Goal: Obtain resource: Obtain resource

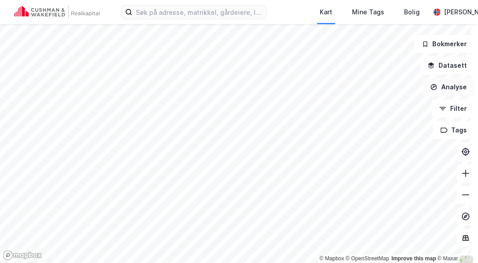
click at [446, 91] on button "Analyse" at bounding box center [449, 87] width 52 height 18
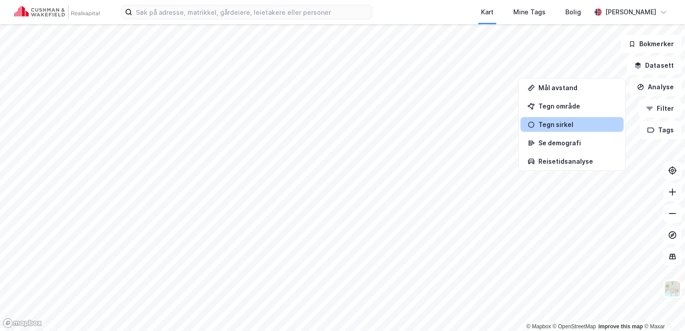
click at [551, 130] on div "Tegn sirkel" at bounding box center [572, 124] width 103 height 15
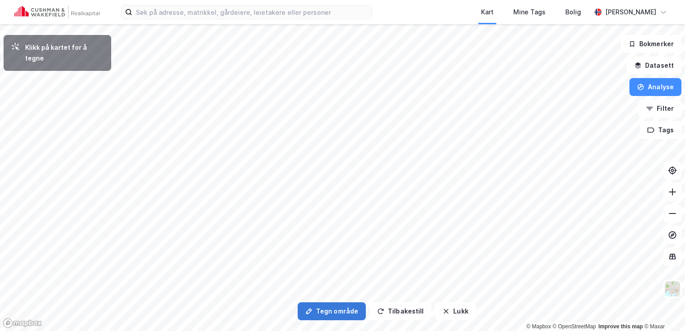
click at [332, 312] on button "Tegn område" at bounding box center [332, 311] width 68 height 18
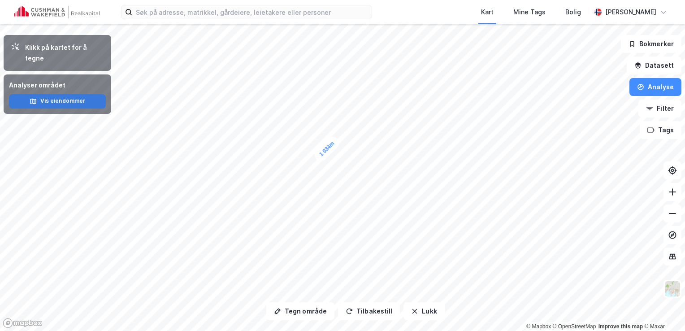
click at [61, 94] on button "Vis eiendommer" at bounding box center [57, 101] width 97 height 14
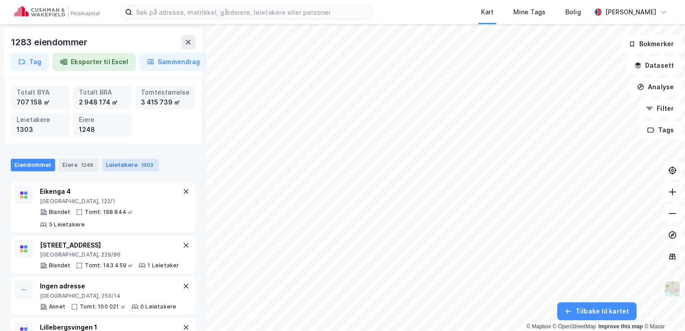
click at [126, 163] on div "Leietakere 1303" at bounding box center [130, 165] width 57 height 13
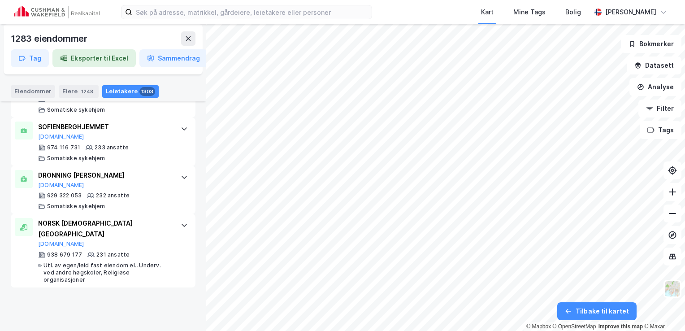
scroll to position [1145, 0]
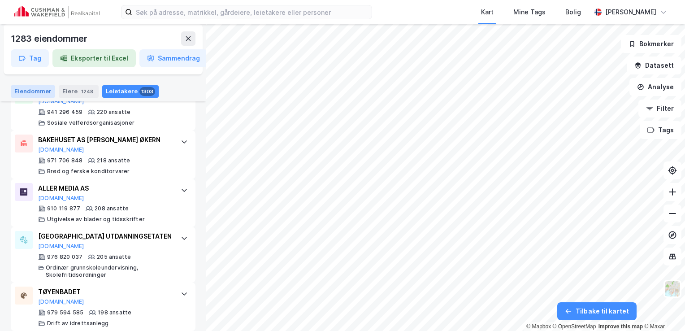
click at [44, 91] on div "Eiendommer" at bounding box center [33, 91] width 44 height 13
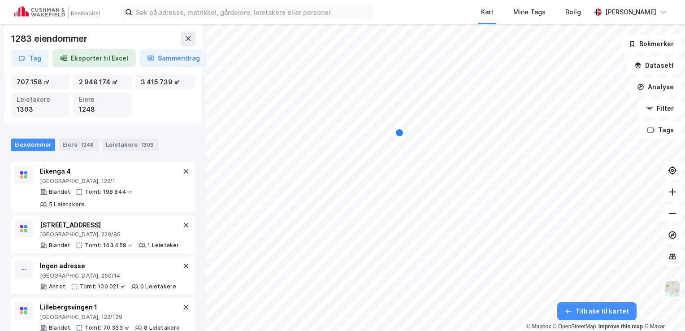
scroll to position [0, 0]
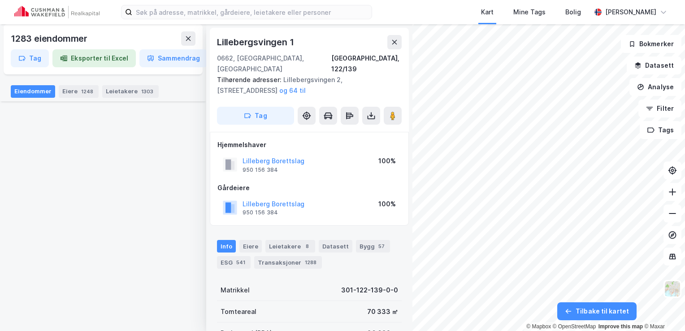
scroll to position [1884, 0]
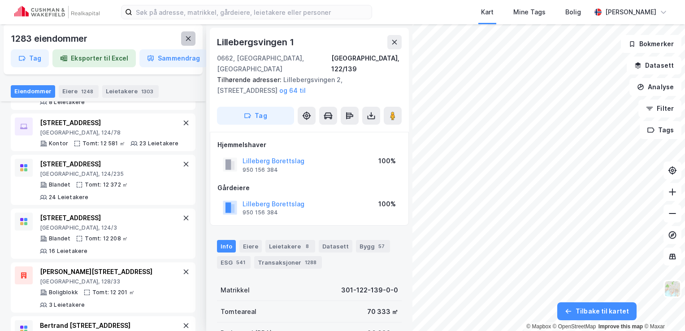
click at [184, 39] on button at bounding box center [188, 38] width 14 height 14
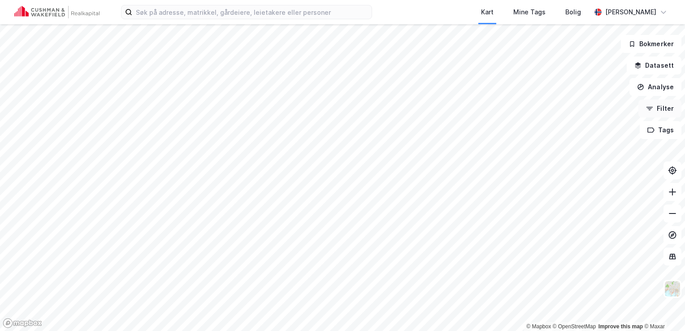
click at [663, 113] on button "Filter" at bounding box center [660, 109] width 43 height 18
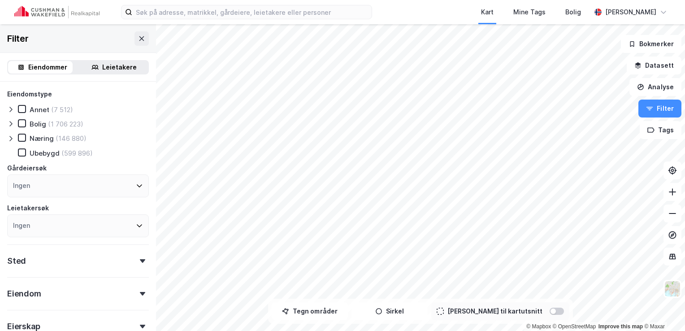
click at [37, 138] on div "Næring" at bounding box center [42, 138] width 24 height 9
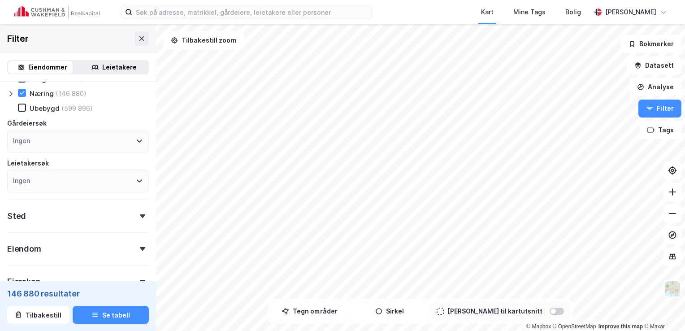
scroll to position [90, 0]
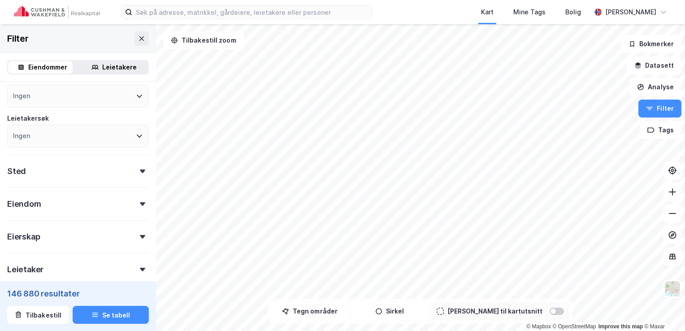
click at [140, 170] on icon at bounding box center [142, 172] width 5 height 4
click at [126, 210] on div "Ingen" at bounding box center [78, 210] width 142 height 23
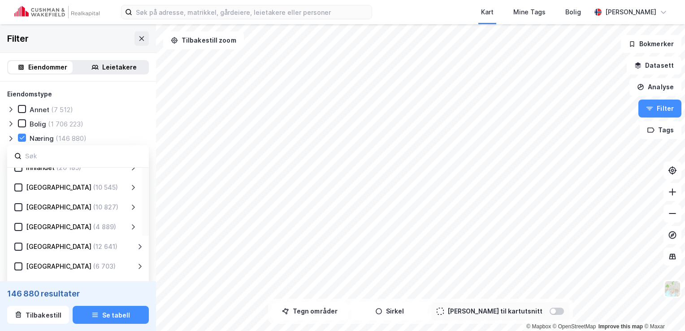
click at [93, 225] on div "(4 889)" at bounding box center [104, 227] width 23 height 11
click at [18, 225] on icon at bounding box center [18, 227] width 6 height 6
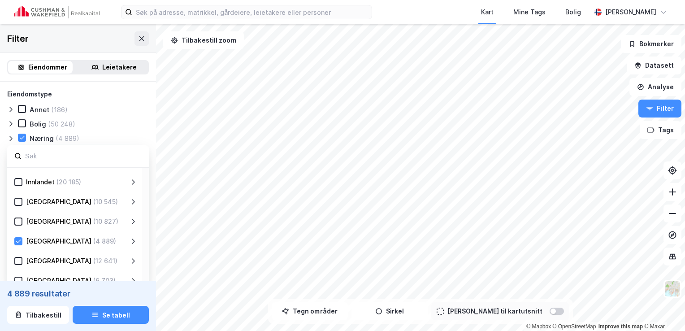
scroll to position [90, 0]
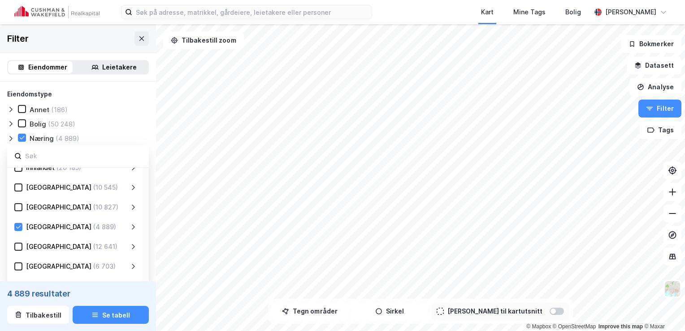
click at [133, 226] on icon at bounding box center [133, 226] width 7 height 7
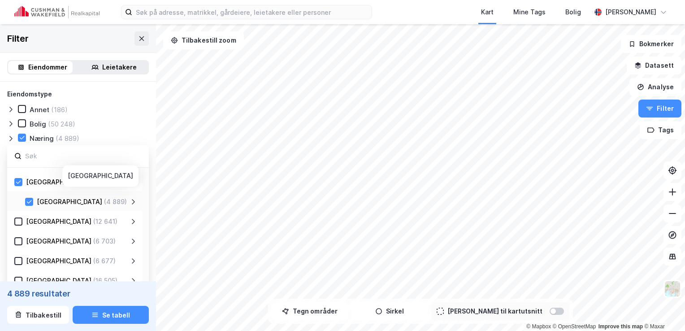
click at [133, 202] on icon at bounding box center [133, 201] width 7 height 7
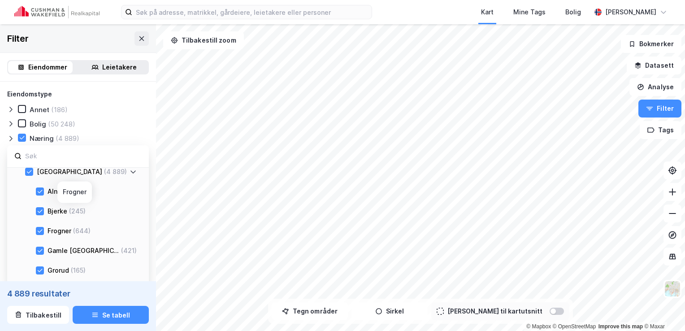
scroll to position [179, 0]
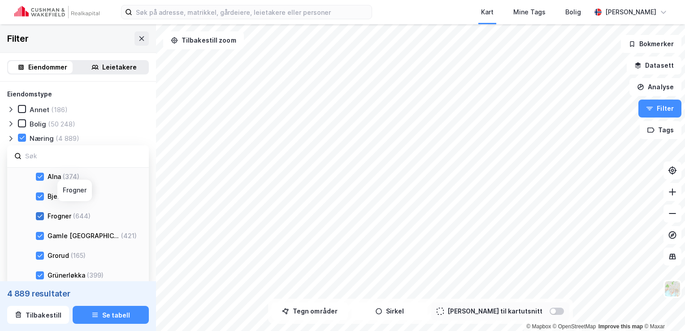
click at [37, 214] on icon at bounding box center [40, 216] width 6 height 6
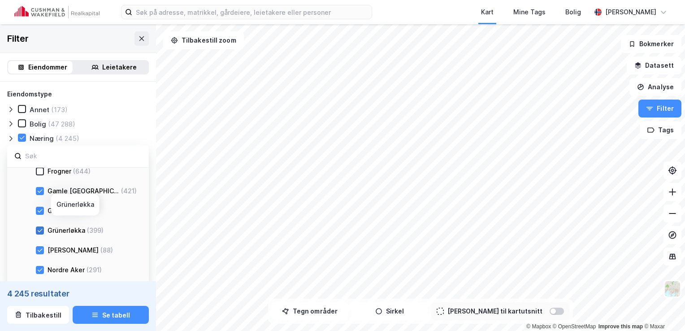
click at [38, 230] on icon at bounding box center [40, 230] width 6 height 6
click at [41, 250] on icon at bounding box center [40, 250] width 6 height 6
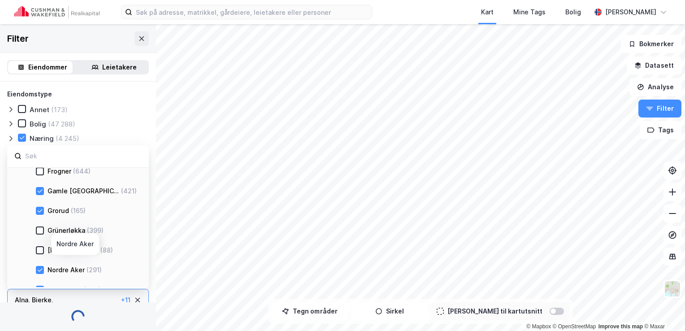
click at [39, 269] on icon at bounding box center [40, 270] width 6 height 6
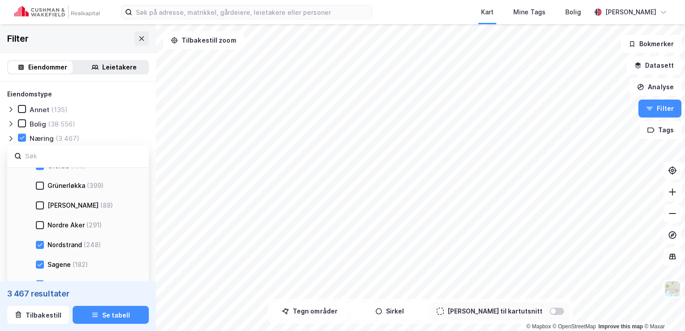
scroll to position [314, 0]
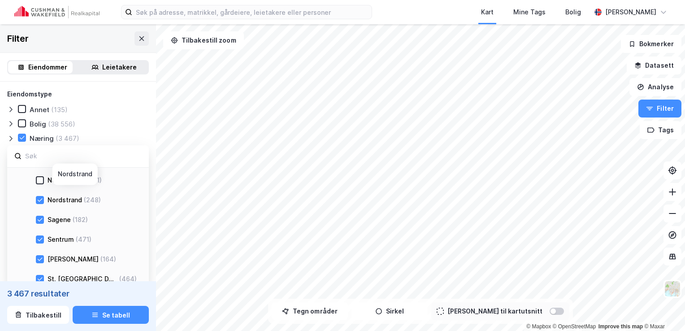
click at [41, 200] on icon at bounding box center [40, 200] width 6 height 6
click at [38, 222] on icon at bounding box center [40, 220] width 6 height 6
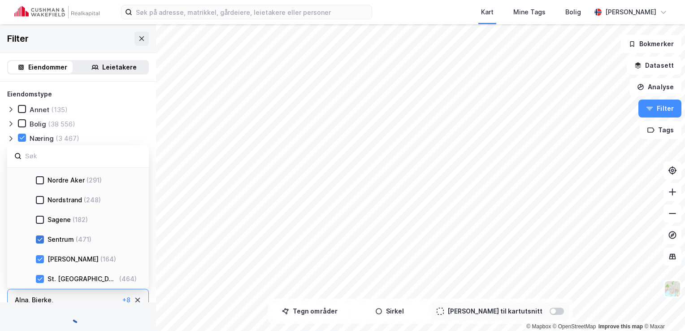
click at [37, 240] on icon at bounding box center [40, 239] width 6 height 6
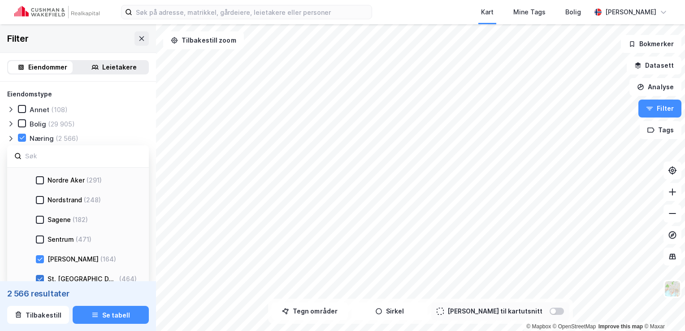
scroll to position [359, 0]
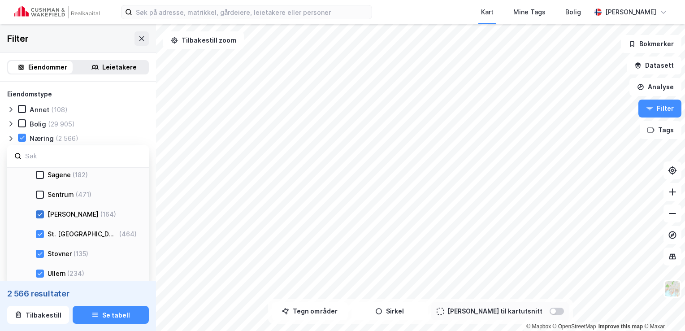
click at [37, 214] on icon at bounding box center [40, 214] width 6 height 6
click at [38, 233] on icon at bounding box center [40, 234] width 6 height 6
click at [40, 251] on icon at bounding box center [40, 254] width 6 height 6
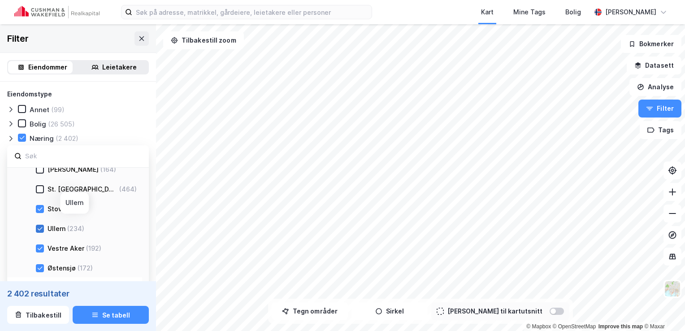
click at [38, 229] on icon at bounding box center [40, 228] width 5 height 3
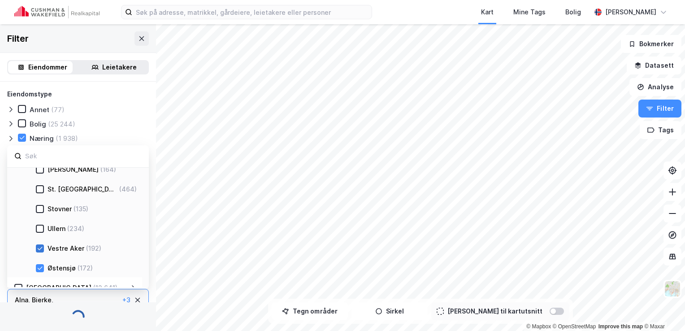
scroll to position [449, 0]
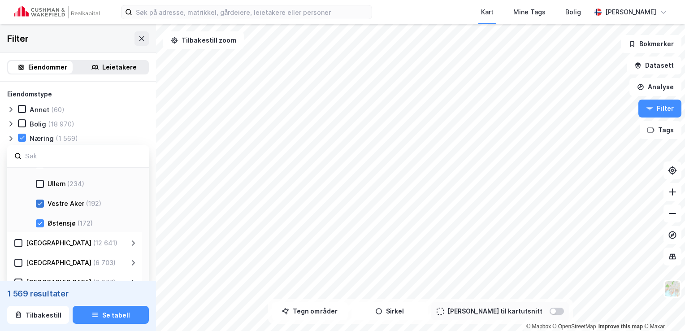
click at [39, 203] on icon at bounding box center [40, 204] width 6 height 6
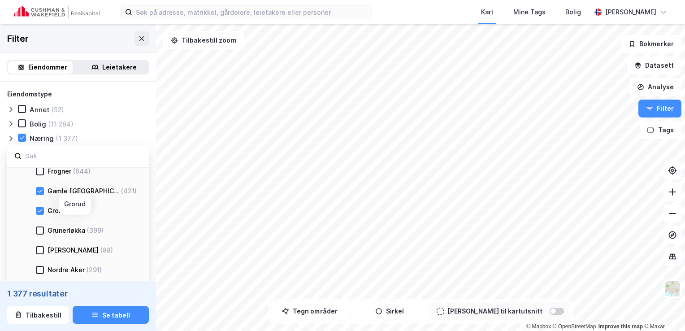
scroll to position [179, 0]
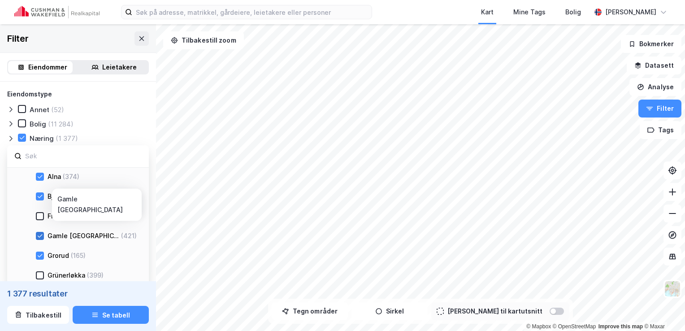
click at [40, 234] on icon at bounding box center [40, 236] width 6 height 6
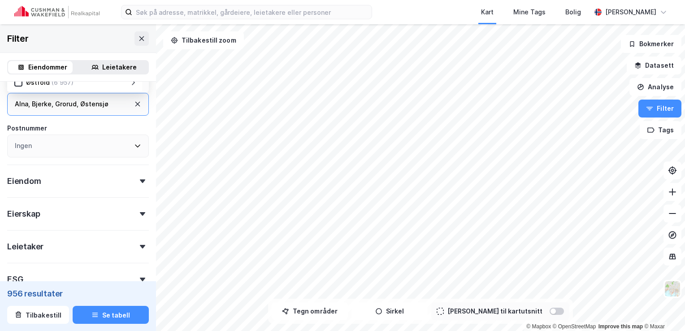
scroll to position [210, 0]
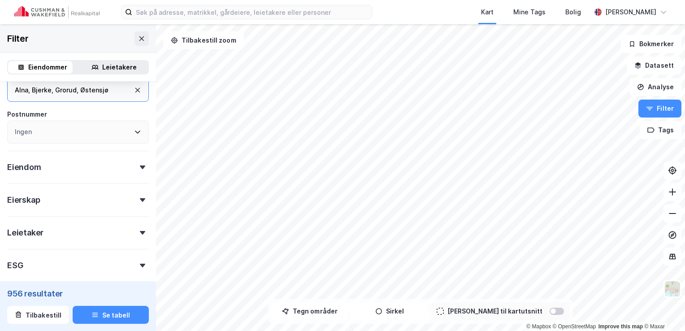
click at [140, 231] on icon at bounding box center [142, 233] width 5 height 4
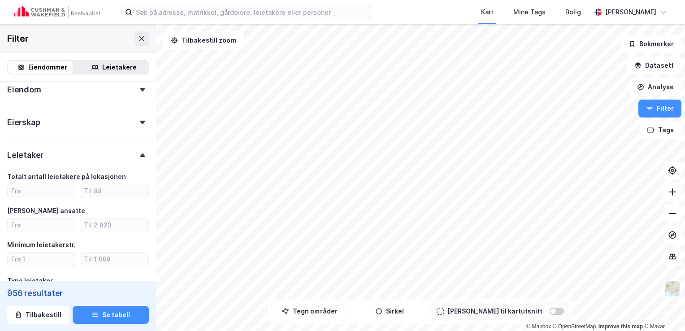
scroll to position [300, 0]
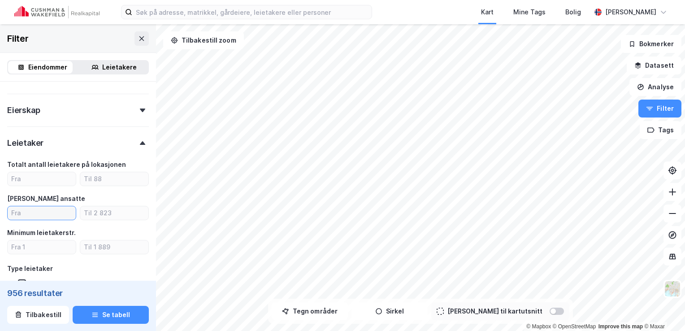
click at [70, 213] on input "number" at bounding box center [42, 212] width 68 height 13
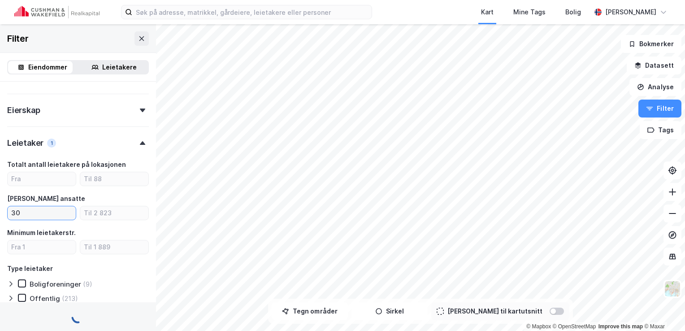
type input "30"
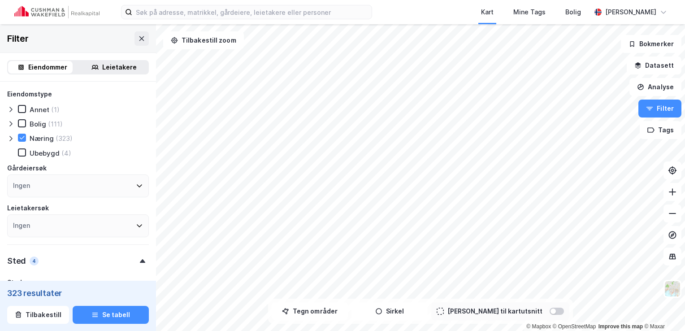
click at [26, 259] on div "Sted 4" at bounding box center [22, 261] width 31 height 11
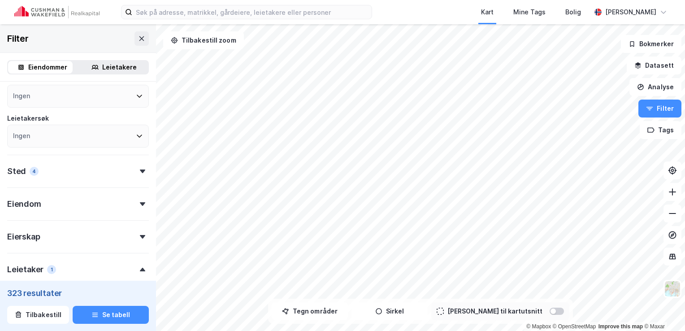
click at [135, 169] on div "Sted 4" at bounding box center [78, 168] width 142 height 26
click at [109, 210] on div "Alna , Bjerke , [GEOGRAPHIC_DATA] , [GEOGRAPHIC_DATA]" at bounding box center [78, 210] width 142 height 23
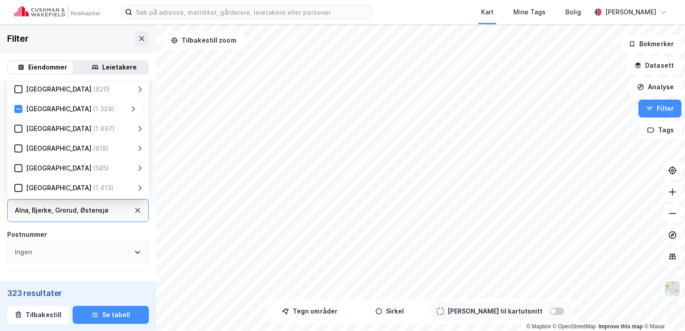
scroll to position [135, 0]
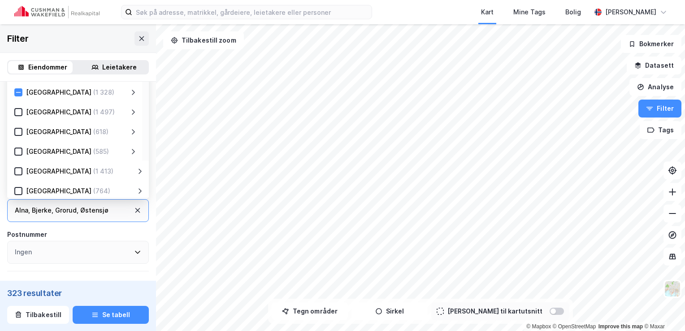
click at [132, 91] on icon at bounding box center [133, 92] width 7 height 7
click at [135, 112] on icon at bounding box center [133, 112] width 7 height 7
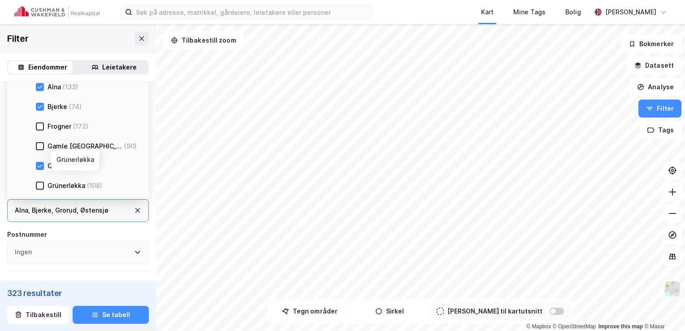
scroll to position [224, 0]
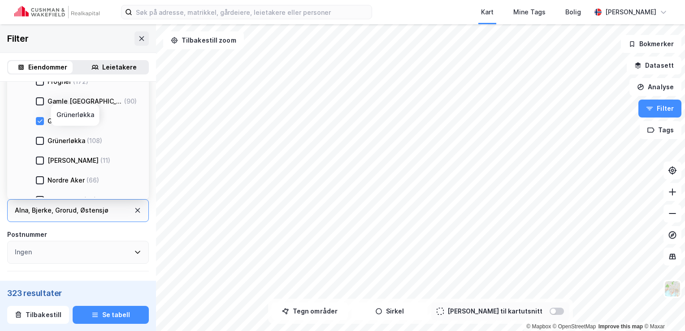
click at [94, 141] on div "(108)" at bounding box center [94, 140] width 15 height 11
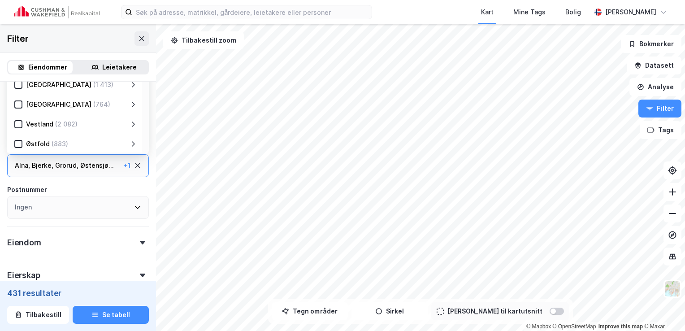
scroll to position [359, 0]
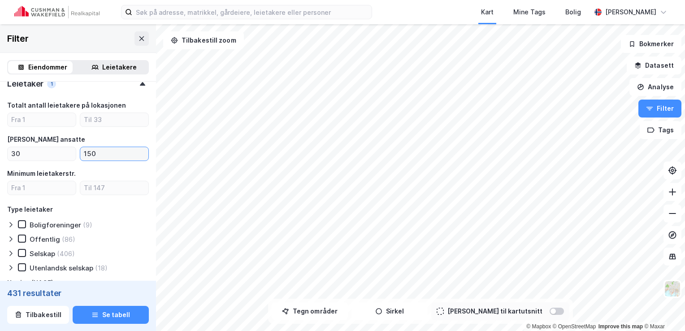
click at [114, 158] on input "150" at bounding box center [114, 153] width 68 height 13
type input "1"
type input "2"
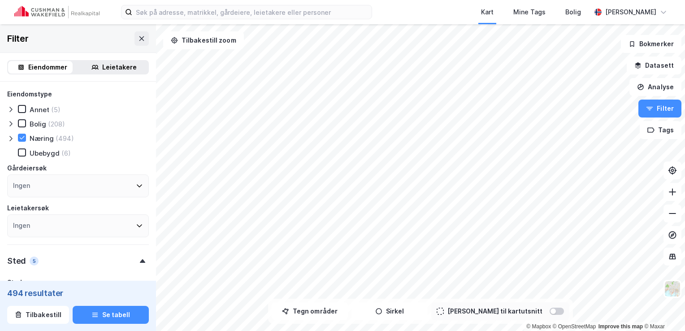
type input "200"
click at [59, 135] on div "(494)" at bounding box center [65, 138] width 18 height 9
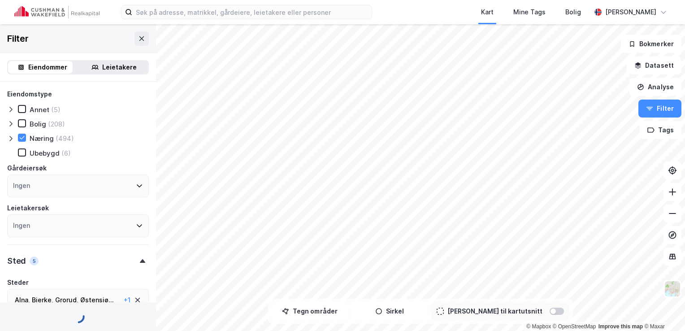
click at [12, 139] on icon at bounding box center [10, 138] width 7 height 7
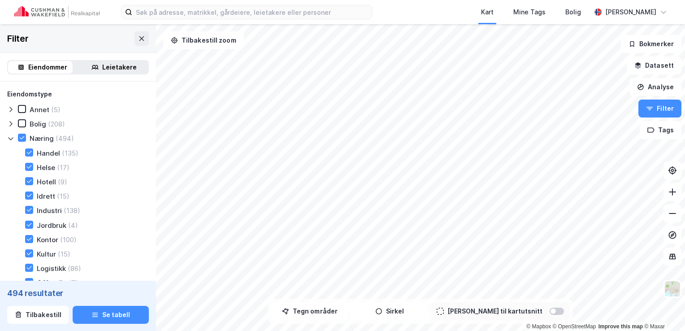
scroll to position [45, 0]
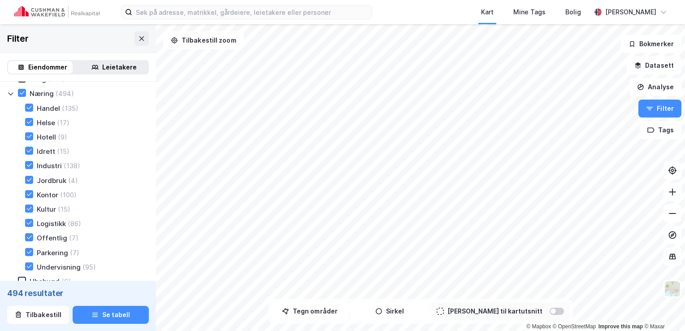
click at [41, 135] on div "Hotell" at bounding box center [46, 137] width 19 height 9
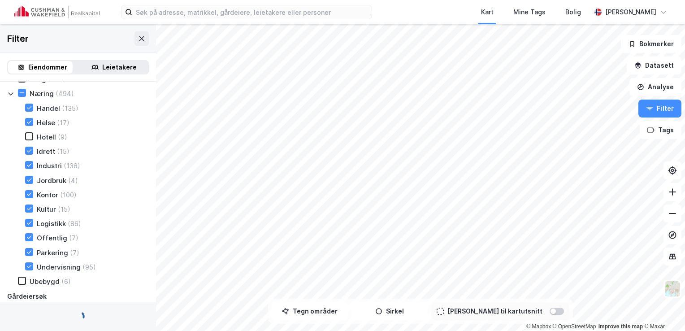
click at [49, 150] on div "Idrett" at bounding box center [46, 151] width 18 height 9
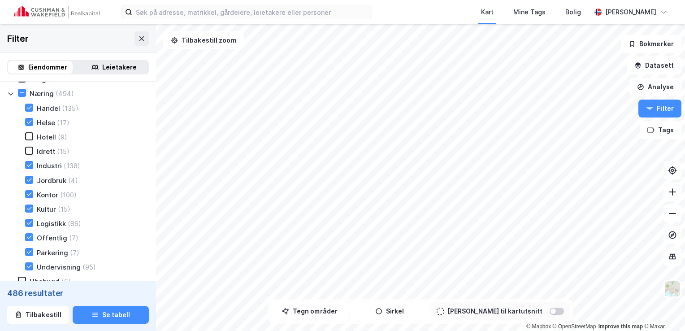
click at [50, 164] on div "Industri" at bounding box center [49, 165] width 25 height 9
click at [57, 178] on div "Jordbruk" at bounding box center [52, 180] width 30 height 9
click at [41, 209] on div "Kultur" at bounding box center [46, 209] width 19 height 9
click at [55, 223] on div "Logistikk" at bounding box center [51, 223] width 29 height 9
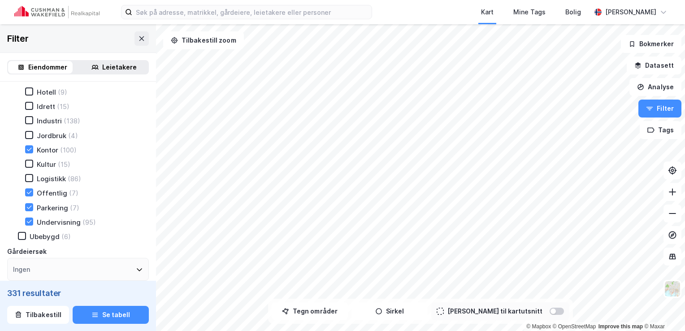
click at [56, 189] on div "Handel (135) Helse (17) Hotell (9) Idrett (15) Industri (138) Jordbruk (4) Kont…" at bounding box center [81, 143] width 135 height 168
click at [61, 209] on div "Parkering" at bounding box center [52, 208] width 31 height 9
click at [54, 193] on div "Offentlig" at bounding box center [52, 193] width 31 height 9
click at [64, 222] on div "Undervisning" at bounding box center [59, 222] width 44 height 9
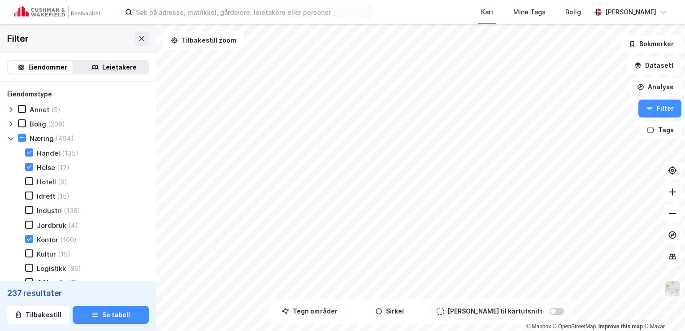
click at [49, 153] on div "Handel" at bounding box center [48, 153] width 23 height 9
click at [49, 169] on div "Helse" at bounding box center [46, 167] width 18 height 9
click at [45, 210] on div "Industri" at bounding box center [49, 210] width 25 height 9
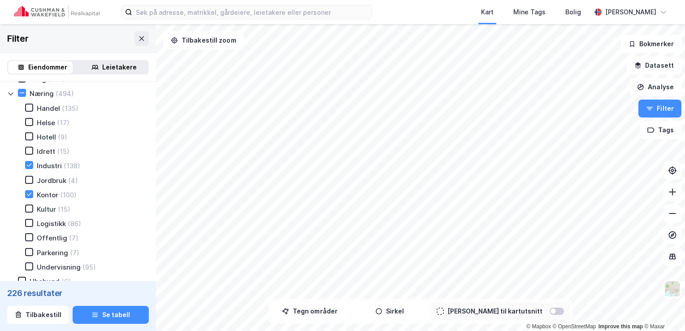
click at [48, 239] on div "Offentlig" at bounding box center [52, 238] width 31 height 9
click at [44, 121] on div "Helse" at bounding box center [46, 122] width 18 height 9
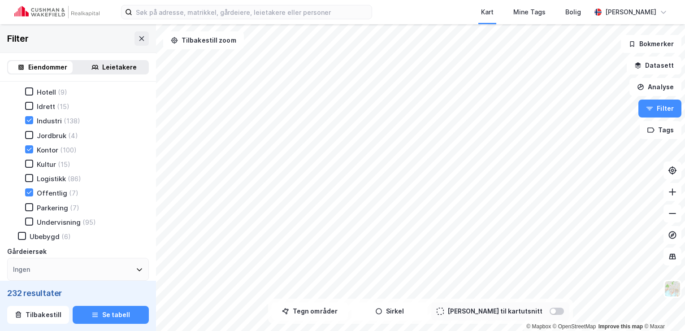
scroll to position [179, 0]
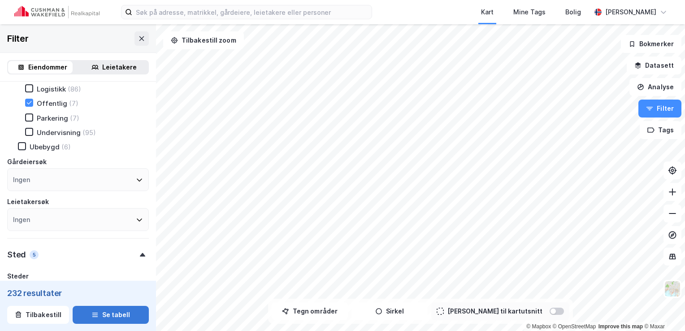
click at [105, 310] on button "Se tabell" at bounding box center [111, 315] width 76 height 18
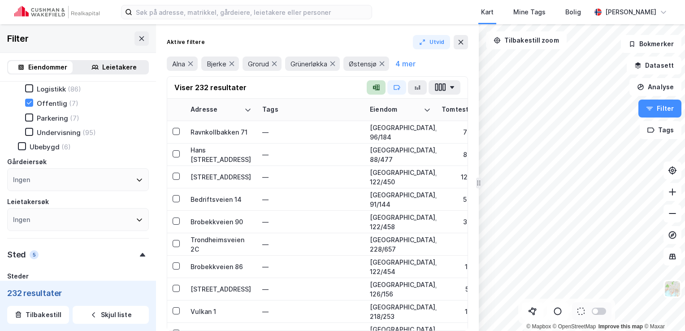
click at [379, 89] on icon "button" at bounding box center [377, 88] width 4 height 6
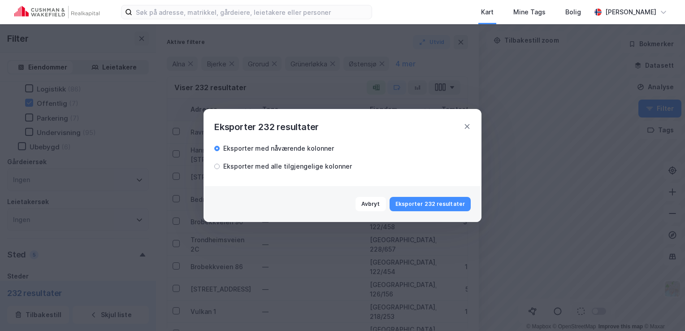
click at [325, 167] on div "Eksporter med alle tilgjengelige kolonner" at bounding box center [287, 166] width 129 height 11
click at [444, 207] on button "Eksporter 232 resultater" at bounding box center [430, 204] width 81 height 14
